Goal: Obtain resource: Download file/media

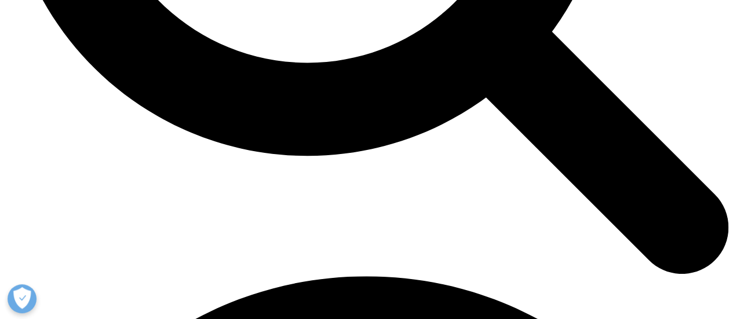
scroll to position [1274, 0]
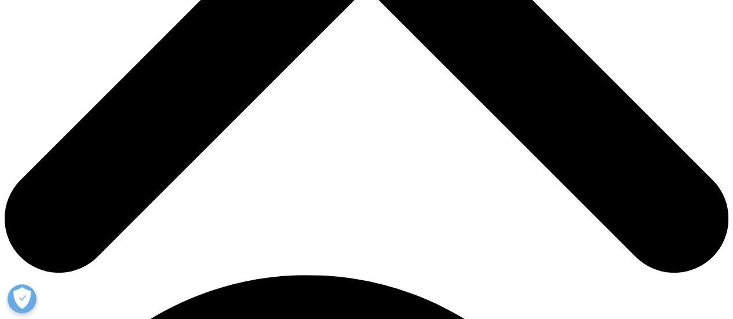
scroll to position [463, 0]
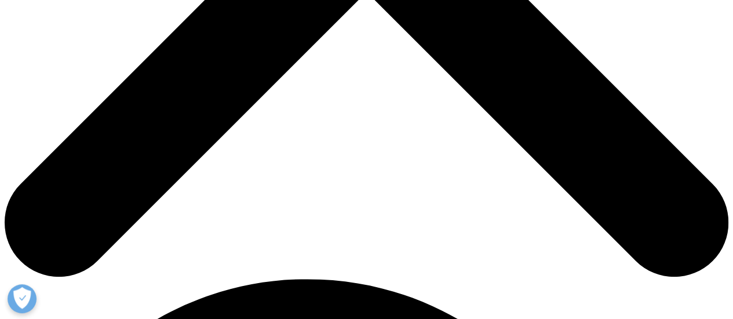
type input "ABC"
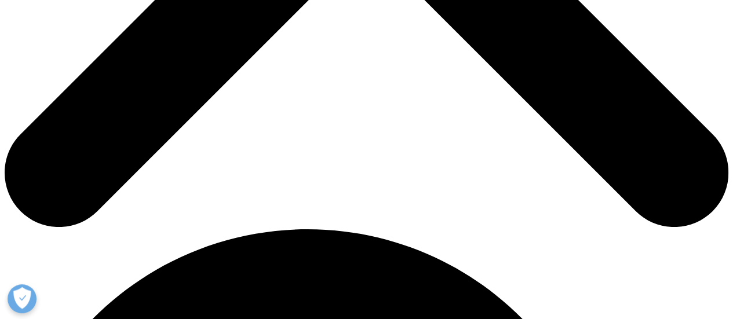
scroll to position [579, 0]
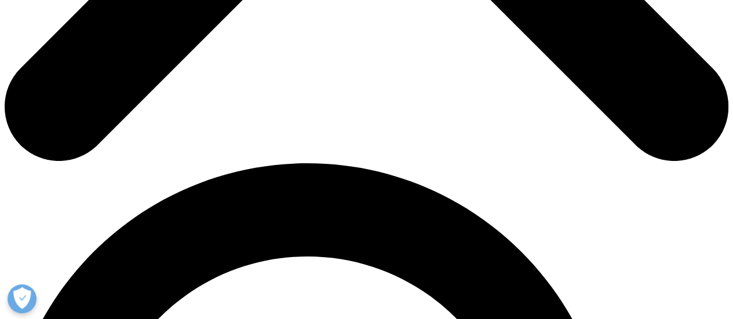
type input "DEF"
type input "123@abc.com"
type input "Manager"
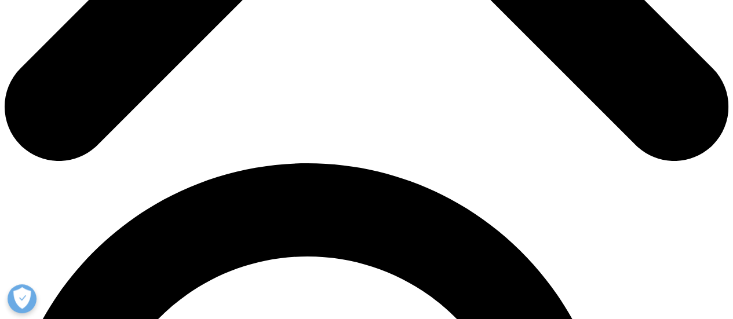
type input "ABC Company"
select select "Singapore"
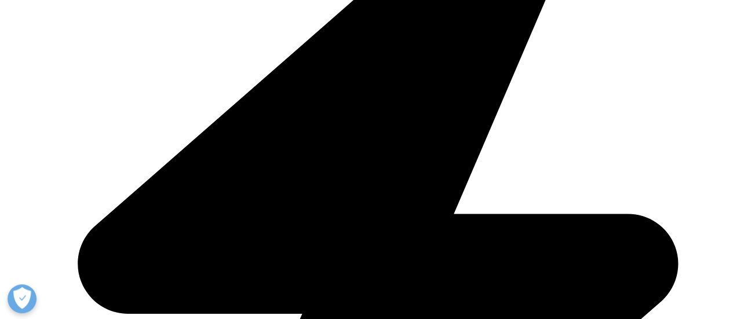
scroll to position [753, 0]
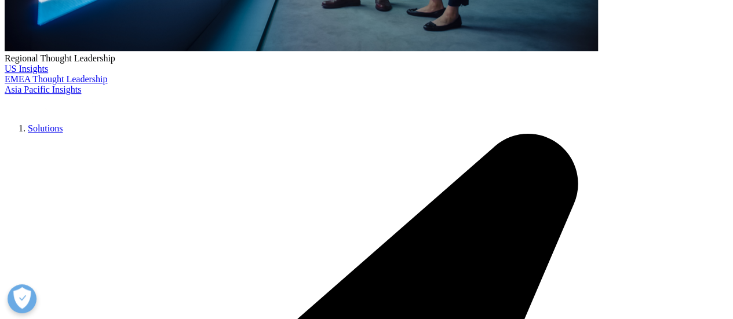
scroll to position [414, 0]
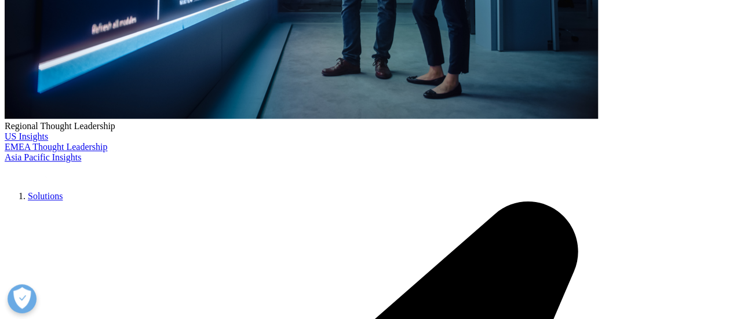
drag, startPoint x: 178, startPoint y: 161, endPoint x: 651, endPoint y: 213, distance: 475.9
